Goal: Check status: Check status

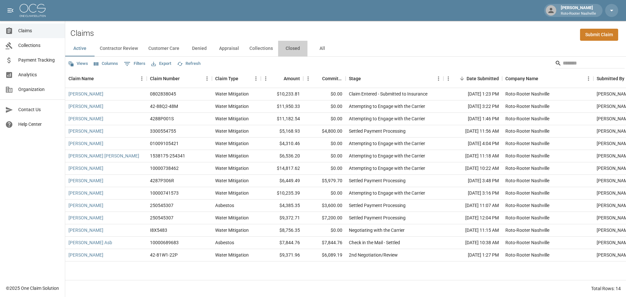
click at [290, 49] on button "Closed" at bounding box center [292, 49] width 29 height 16
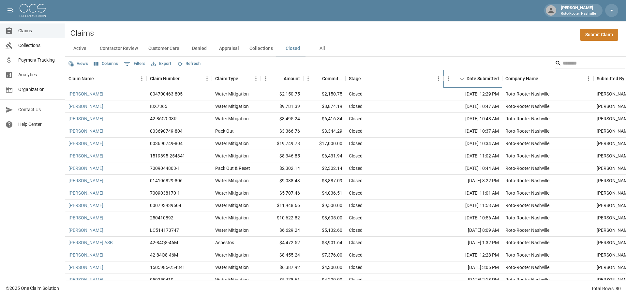
click at [484, 79] on div "Date Submitted" at bounding box center [482, 78] width 32 height 18
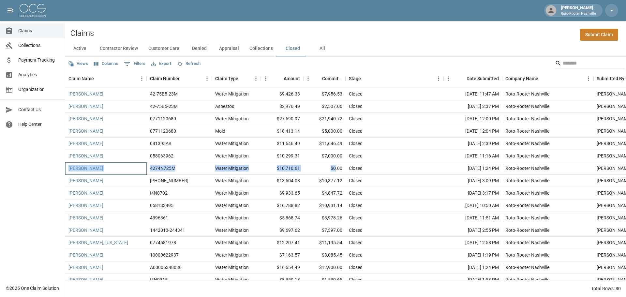
drag, startPoint x: 68, startPoint y: 168, endPoint x: 335, endPoint y: 171, distance: 267.3
click at [335, 171] on div "Montgomery, James 4274N725M Water Mitigation $10,710.61 $0.00 Closed Oct 28, 20…" at bounding box center [369, 168] width 609 height 12
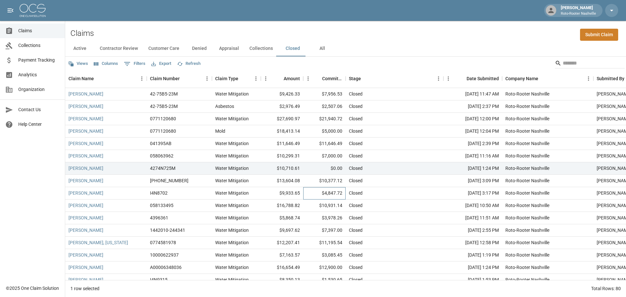
click at [310, 187] on div "$4,847.72" at bounding box center [324, 193] width 42 height 12
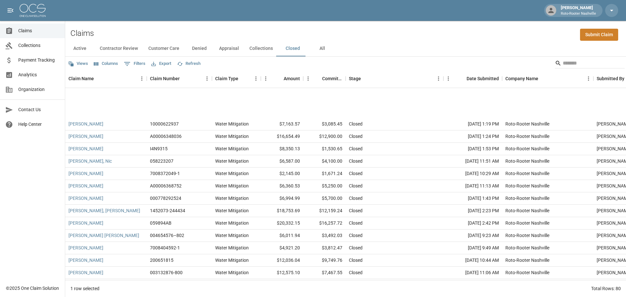
scroll to position [98, 0]
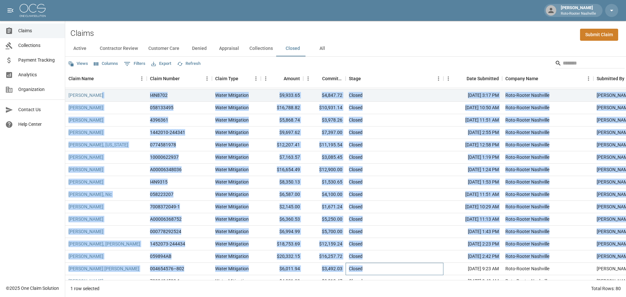
drag, startPoint x: 377, startPoint y: 269, endPoint x: 138, endPoint y: 98, distance: 293.6
click at [138, 98] on div "Warnke, Kim 058063962 Water Mitigation $10,299.31 $7,000.00 Closed Oct 28, 2024…" at bounding box center [369, 182] width 609 height 260
click at [123, 190] on div "Ramos, Nic" at bounding box center [105, 194] width 81 height 12
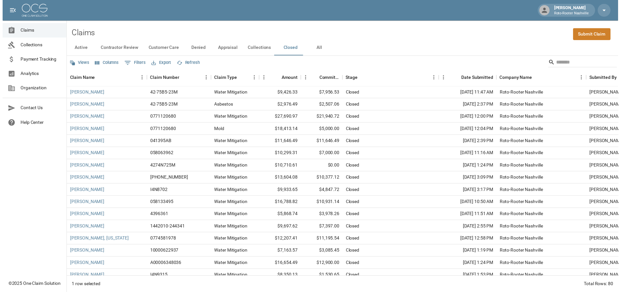
scroll to position [0, 0]
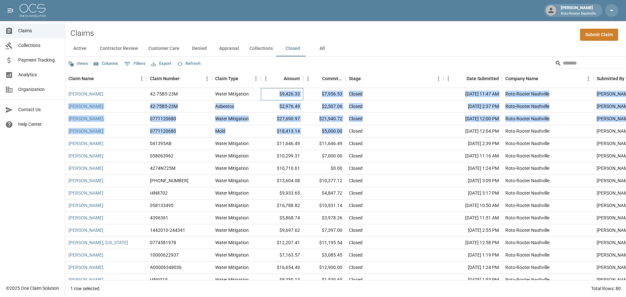
drag, startPoint x: 282, startPoint y: 93, endPoint x: 343, endPoint y: 136, distance: 75.2
click at [343, 136] on div "Sundstrom, Sonny 42-75B5-23M Water Mitigation $9,426.33 $7,956.53 Closed Oct 22…" at bounding box center [369, 205] width 609 height 235
click at [318, 132] on div "$5,000.00" at bounding box center [324, 131] width 42 height 12
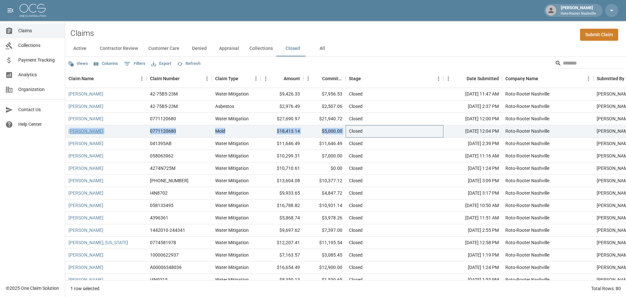
drag, startPoint x: 346, startPoint y: 133, endPoint x: 70, endPoint y: 128, distance: 275.4
click at [70, 128] on div "Li, Liren 0771120680 Mold $18,413.14 $5,000.00 Closed Oct 23, 2024 12:04 PM Rot…" at bounding box center [369, 131] width 609 height 12
click at [326, 132] on div "$5,000.00" at bounding box center [324, 131] width 42 height 12
click at [343, 136] on div "$5,000.00" at bounding box center [324, 131] width 42 height 12
click at [325, 132] on div "$5,000.00" at bounding box center [324, 131] width 42 height 12
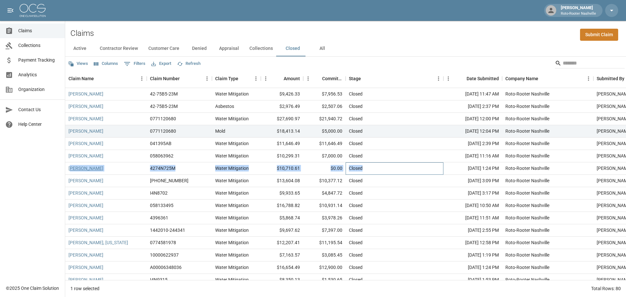
drag, startPoint x: 375, startPoint y: 173, endPoint x: 72, endPoint y: 171, distance: 303.4
click at [72, 171] on div "Montgomery, James 4274N725M Water Mitigation $10,710.61 $0.00 Closed Oct 28, 20…" at bounding box center [369, 168] width 609 height 12
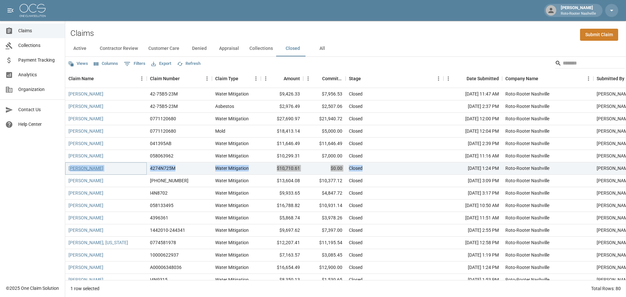
click at [91, 169] on link "Montgomery, James" at bounding box center [85, 168] width 35 height 7
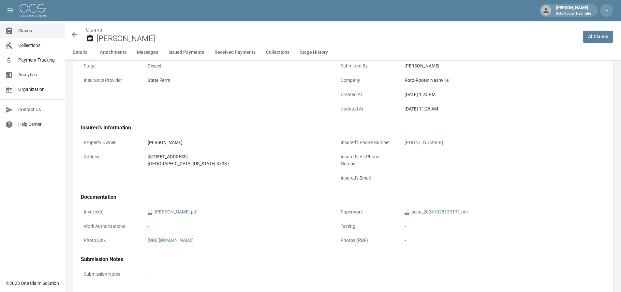
scroll to position [130, 0]
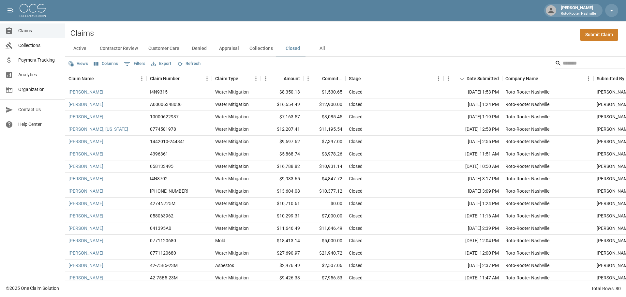
scroll to position [804, 0]
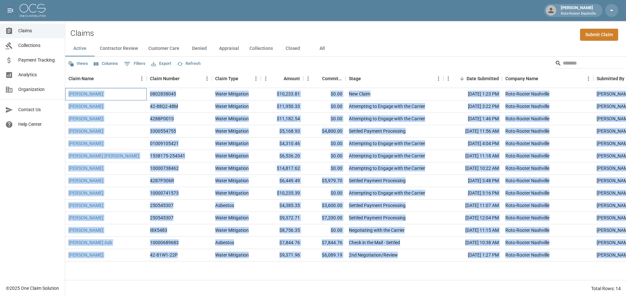
scroll to position [0, 49]
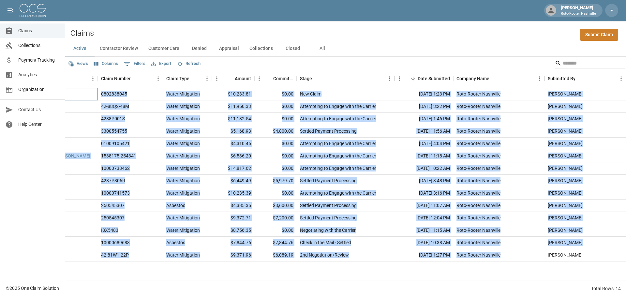
drag, startPoint x: 66, startPoint y: 94, endPoint x: 519, endPoint y: 256, distance: 481.0
click at [519, 256] on div "[PERSON_NAME] 0802838045 Water Mitigation $10,233.81 $0.00 New Claim [DATE] 1:2…" at bounding box center [320, 174] width 609 height 173
click at [381, 231] on div "Negotiating with the Carrier" at bounding box center [346, 230] width 98 height 12
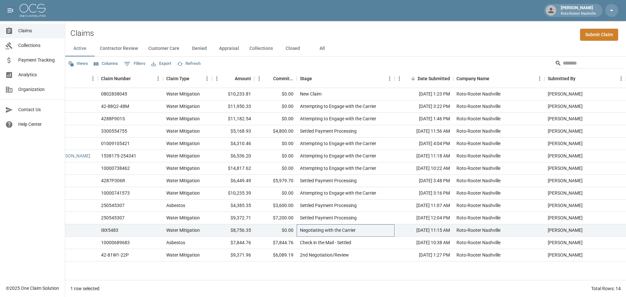
scroll to position [0, 0]
